Goal: Task Accomplishment & Management: Use online tool/utility

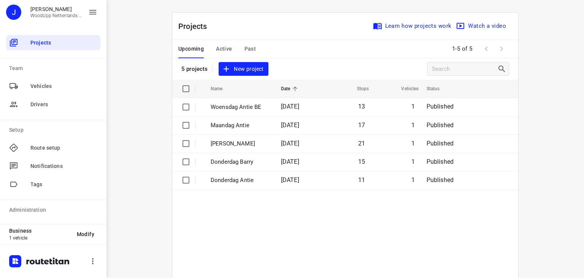
click at [249, 206] on table "Name Date Stops Vehicles Status Woensdag Antie BE 15 Oct 2025 13 1 Published Ma…" at bounding box center [345, 234] width 346 height 310
click at [43, 41] on span "Projects" at bounding box center [63, 43] width 67 height 8
click at [219, 48] on span "Active" at bounding box center [224, 49] width 16 height 10
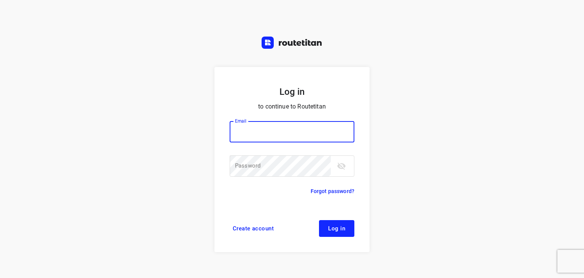
type input "[EMAIL_ADDRESS][DOMAIN_NAME]"
click at [343, 230] on span "Log in" at bounding box center [336, 228] width 17 height 6
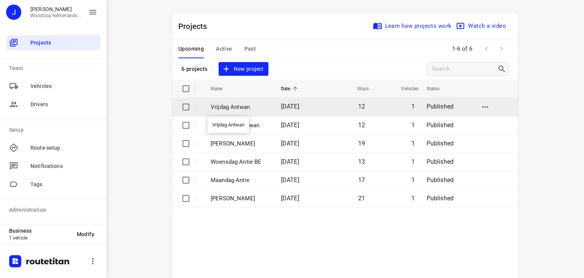
click at [222, 106] on p "Vrijdag Antwan" at bounding box center [240, 107] width 59 height 9
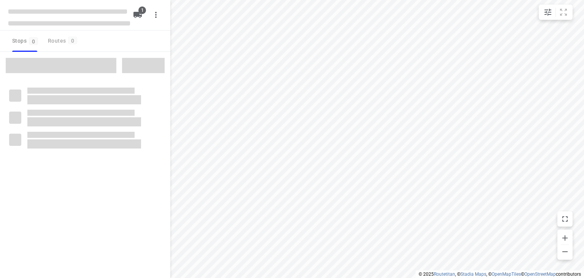
type input "distance"
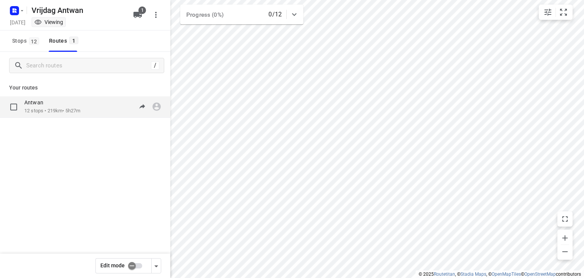
click at [54, 107] on div "Antwan" at bounding box center [52, 103] width 56 height 8
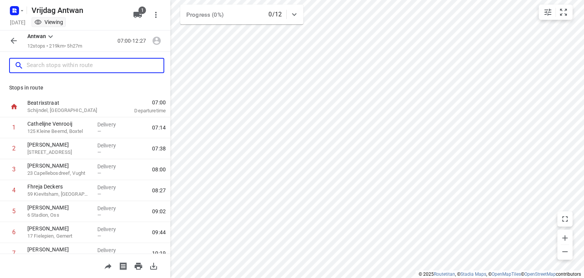
click at [60, 64] on input "text" at bounding box center [95, 66] width 137 height 12
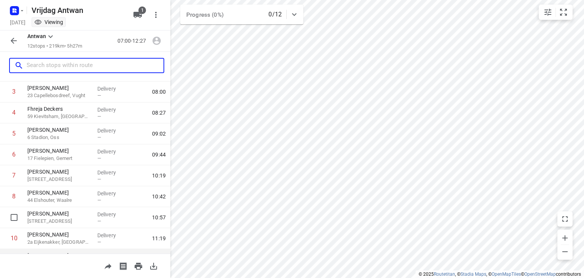
scroll to position [114, 0]
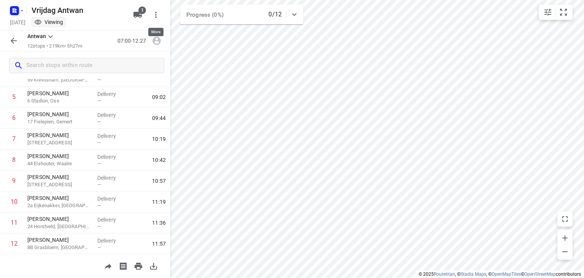
click at [155, 13] on icon "button" at bounding box center [156, 15] width 2 height 6
click at [111, 14] on div at bounding box center [292, 139] width 584 height 278
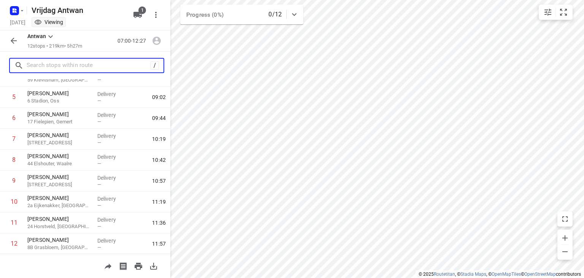
click at [46, 62] on input "text" at bounding box center [89, 66] width 124 height 12
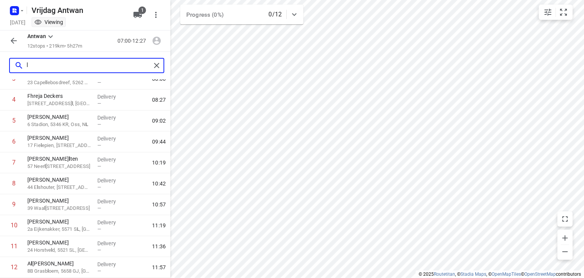
scroll to position [0, 0]
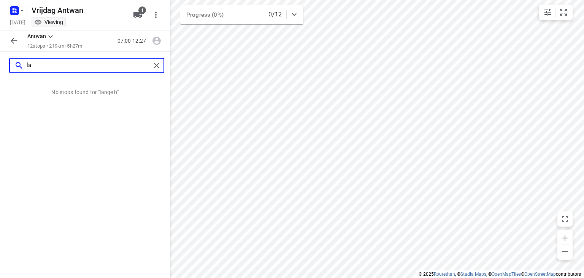
type input "l"
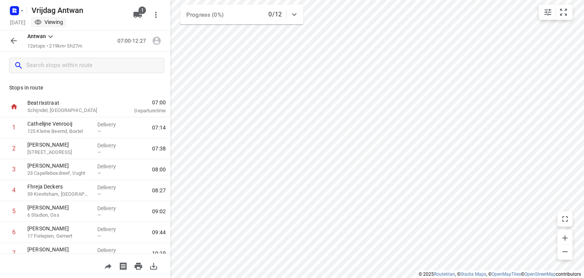
click at [13, 41] on icon "button" at bounding box center [14, 41] width 6 height 6
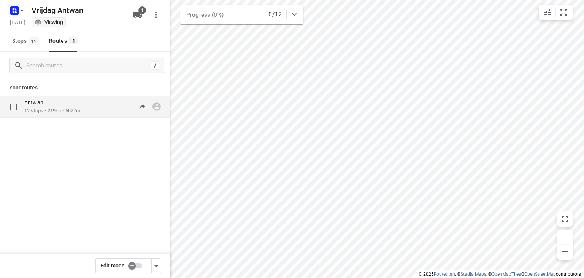
click at [41, 106] on div "Antwan" at bounding box center [52, 103] width 56 height 8
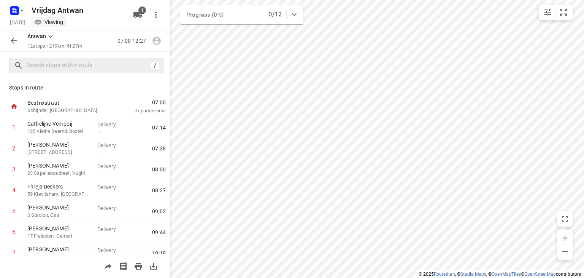
click at [156, 67] on div "/" at bounding box center [155, 65] width 8 height 8
click at [49, 36] on icon at bounding box center [50, 36] width 5 height 3
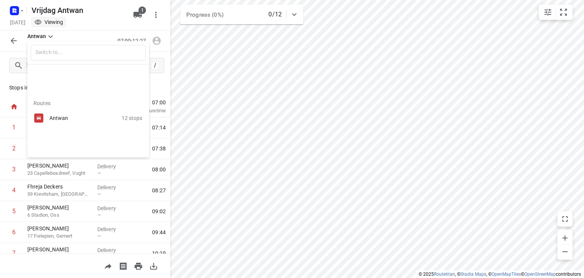
click at [80, 37] on div at bounding box center [292, 139] width 584 height 278
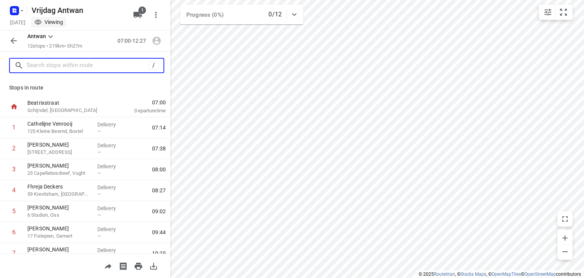
click at [62, 67] on input "text" at bounding box center [88, 66] width 122 height 12
click at [44, 86] on p "Stops in route" at bounding box center [85, 88] width 152 height 8
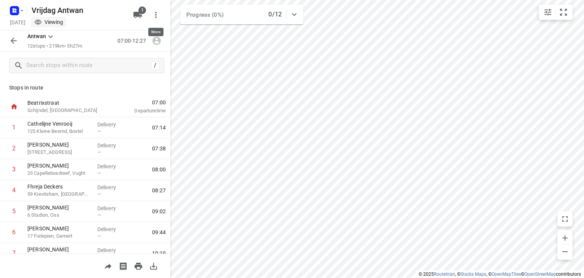
click at [156, 13] on icon "button" at bounding box center [155, 14] width 9 height 9
click at [116, 29] on div "Routing settings" at bounding box center [123, 32] width 67 height 6
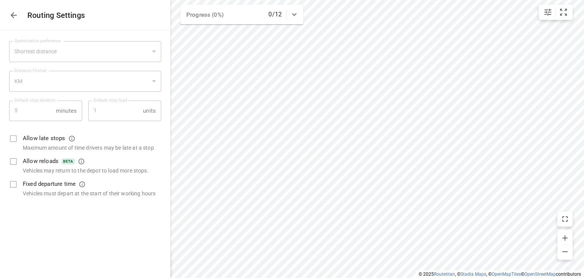
click at [10, 15] on icon "button" at bounding box center [13, 15] width 9 height 9
type input "distance"
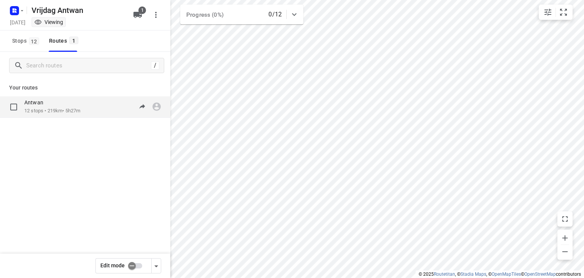
click at [40, 106] on div "Antwan" at bounding box center [52, 103] width 56 height 8
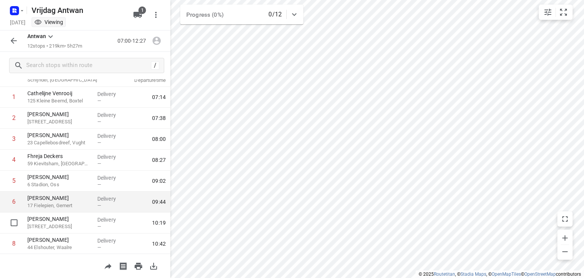
scroll to position [38, 0]
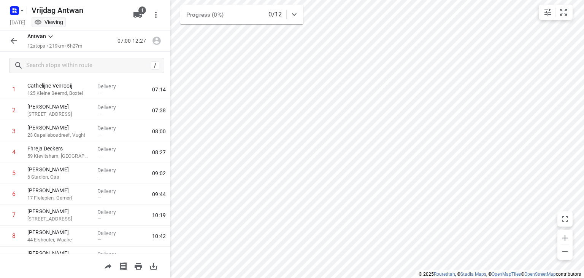
click at [14, 39] on icon "button" at bounding box center [13, 40] width 9 height 9
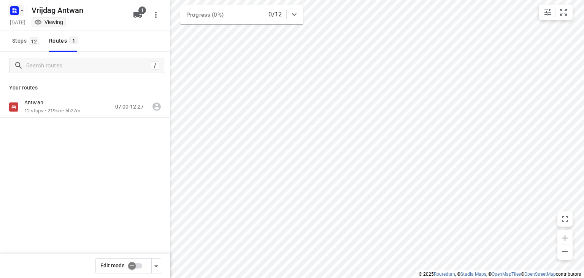
click at [15, 11] on icon "button" at bounding box center [16, 12] width 2 height 2
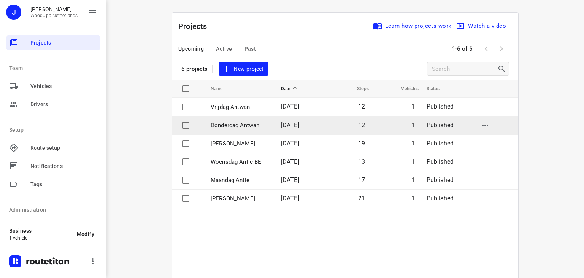
click at [242, 124] on p "Donderdag Antwan" at bounding box center [240, 125] width 59 height 9
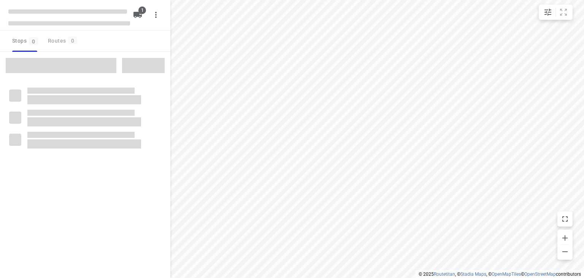
type input "distance"
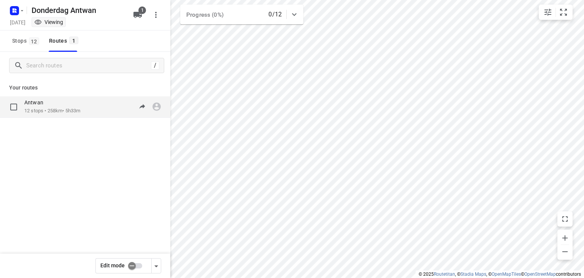
click at [63, 106] on div "Antwan" at bounding box center [52, 103] width 56 height 8
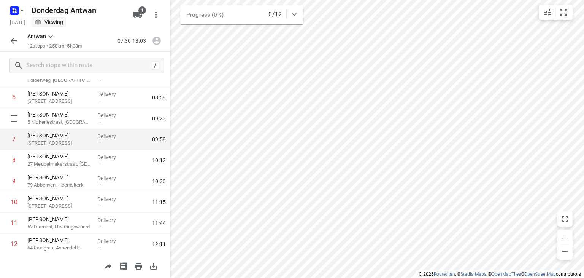
scroll to position [114, 0]
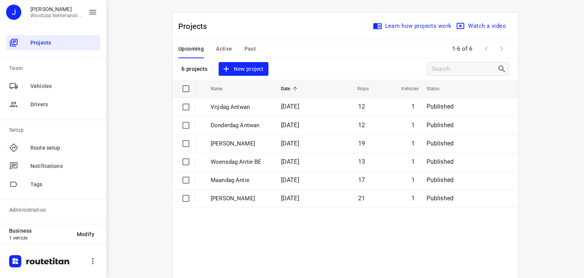
click at [260, 113] on td "Vrijdag Antwan" at bounding box center [239, 107] width 72 height 18
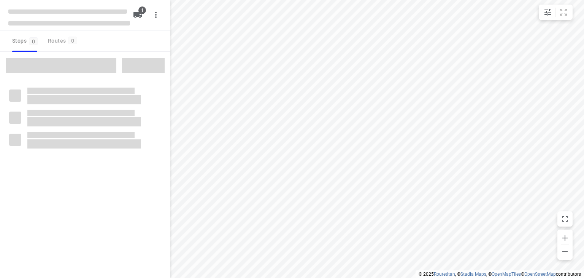
type input "distance"
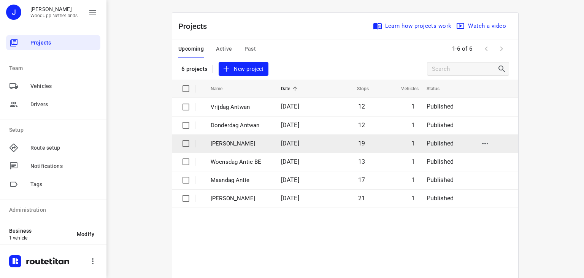
click at [238, 141] on p "Barry Woensdag" at bounding box center [240, 143] width 59 height 9
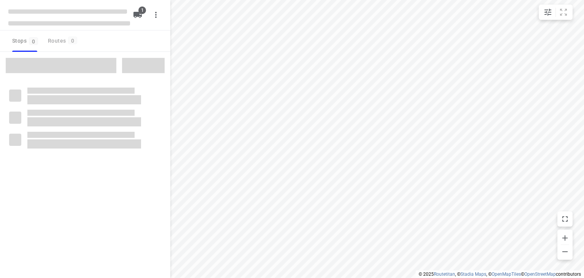
type input "distance"
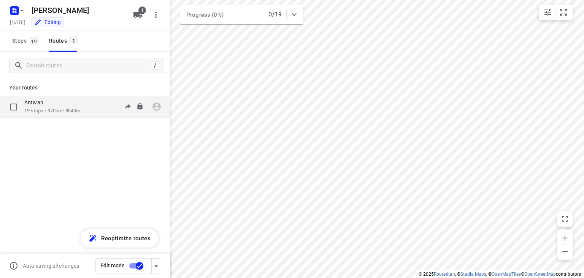
click at [61, 104] on div "Antwan" at bounding box center [52, 103] width 56 height 8
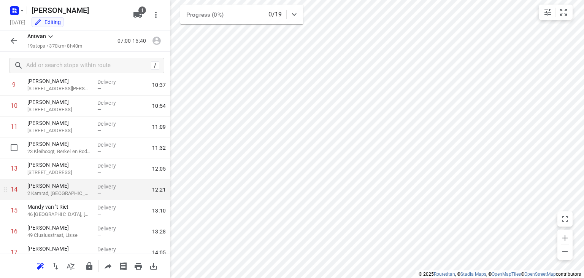
scroll to position [228, 0]
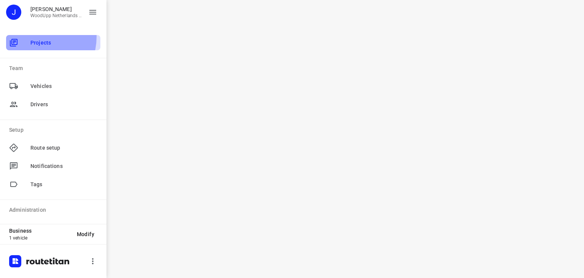
click at [34, 37] on div "Projects" at bounding box center [53, 42] width 94 height 15
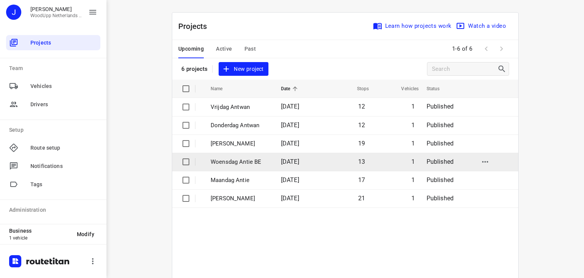
click at [236, 162] on p "Woensdag Antie BE" at bounding box center [240, 161] width 59 height 9
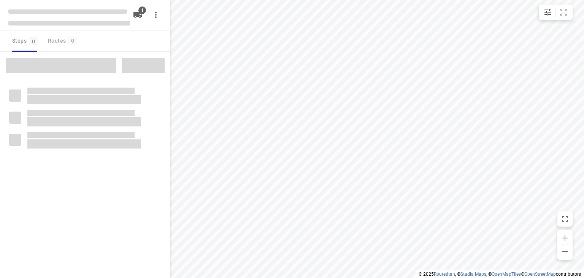
type input "distance"
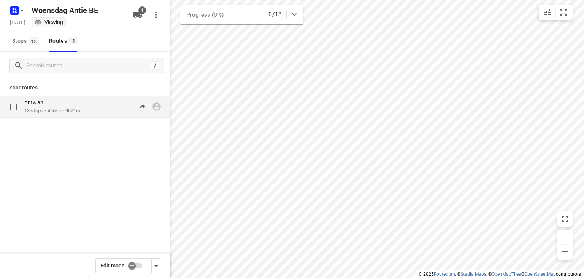
click at [54, 107] on div "Antwan" at bounding box center [52, 103] width 56 height 8
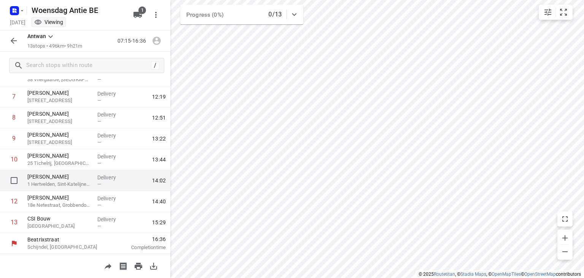
scroll to position [157, 0]
